Goal: Entertainment & Leisure: Consume media (video, audio)

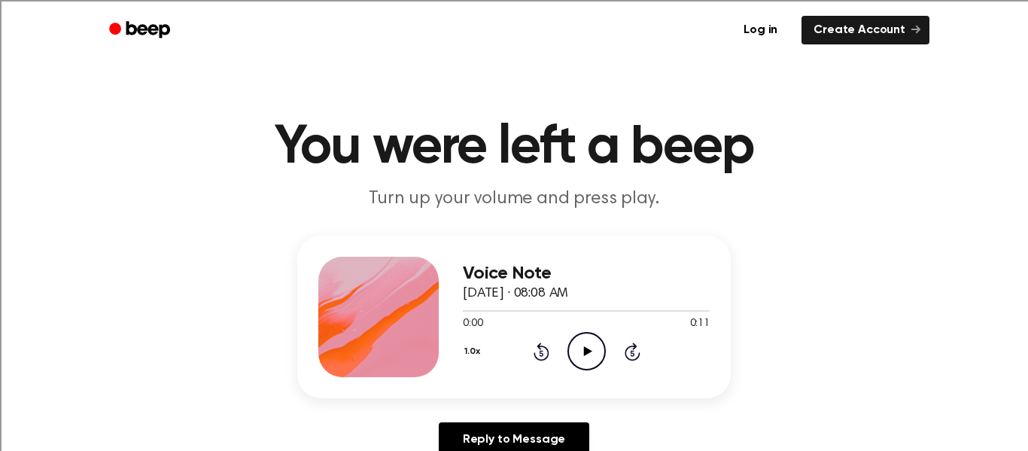
click at [583, 353] on icon "Play Audio" at bounding box center [586, 351] width 38 height 38
click at [577, 347] on icon "Play Audio" at bounding box center [586, 351] width 38 height 38
click at [577, 346] on icon "Play Audio" at bounding box center [586, 351] width 38 height 38
click at [577, 348] on icon "Play Audio" at bounding box center [586, 351] width 38 height 38
click at [584, 353] on icon at bounding box center [587, 351] width 8 height 10
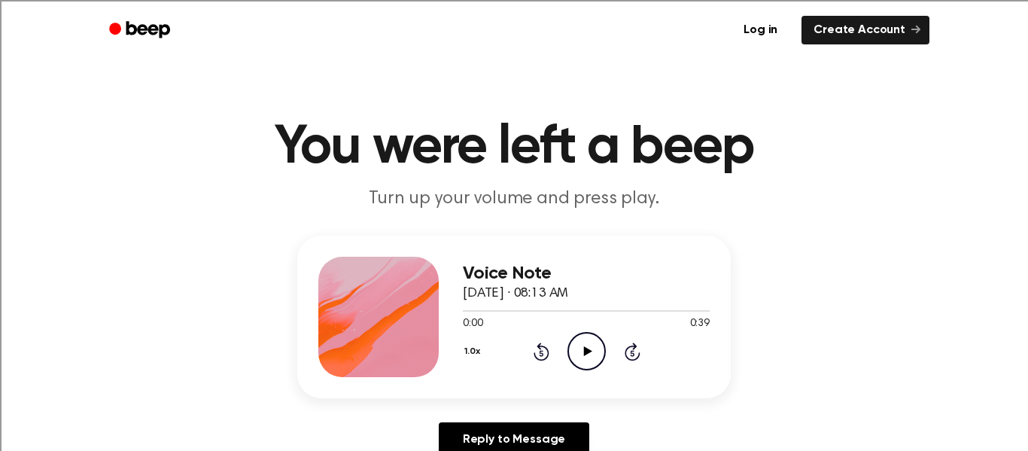
click at [588, 343] on icon "Play Audio" at bounding box center [586, 351] width 38 height 38
click at [394, 422] on div "Reply to Message" at bounding box center [514, 445] width 434 height 47
click at [590, 359] on icon "Play Audio" at bounding box center [586, 351] width 38 height 38
